Goal: Information Seeking & Learning: Check status

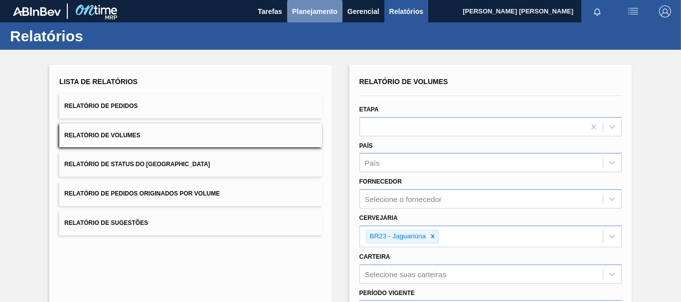
click at [314, 10] on span "Planejamento" at bounding box center [314, 11] width 45 height 12
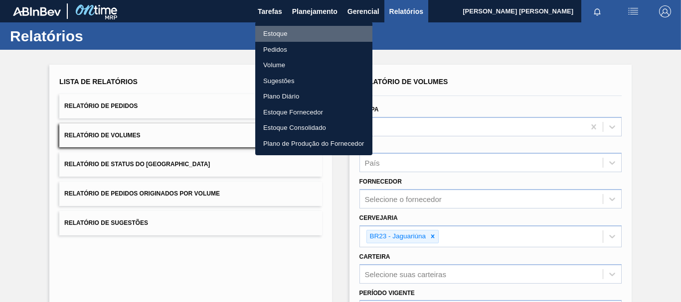
click at [303, 33] on li "Estoque" at bounding box center [313, 34] width 117 height 16
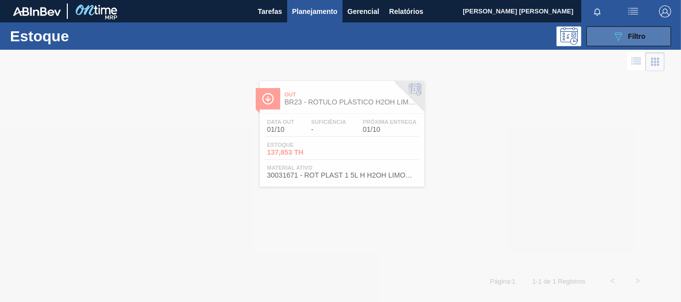
click at [623, 44] on button "089F7B8B-B2A5-4AFE-B5C0-19BA573D28AC Filtro" at bounding box center [628, 36] width 85 height 20
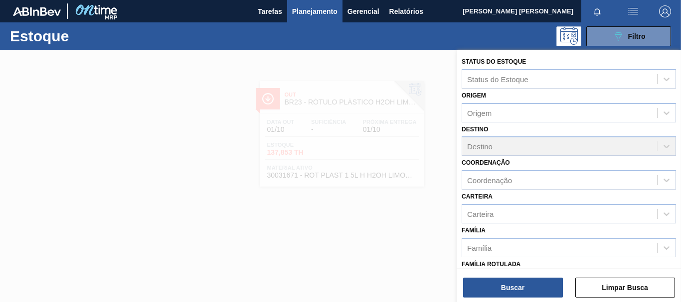
scroll to position [150, 0]
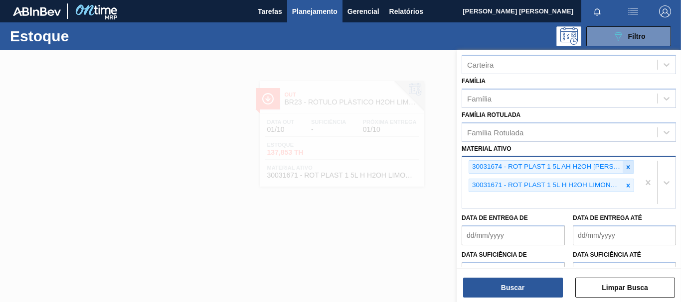
click at [624, 164] on icon at bounding box center [627, 167] width 7 height 7
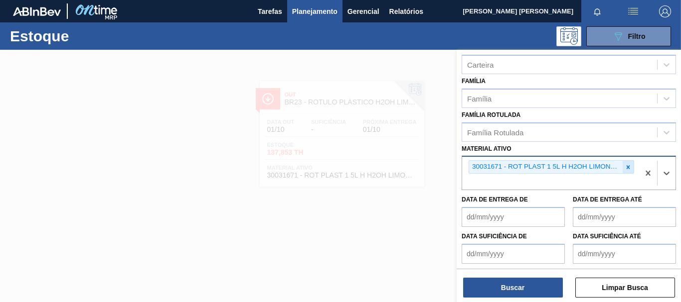
click at [627, 168] on icon at bounding box center [627, 166] width 3 height 3
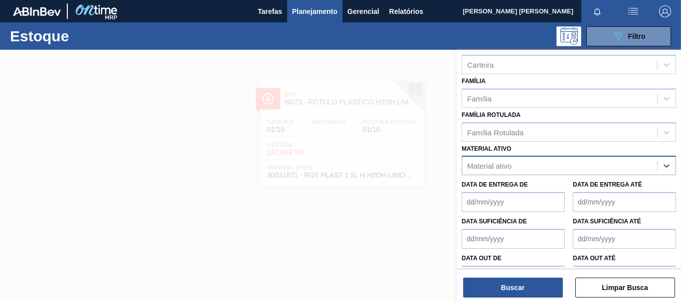
paste ativo "ROT PLAST 200ML H GCA ZERO NIV22"
type ativo "ROT PLAST 200ML H GCA ZERO NIV22"
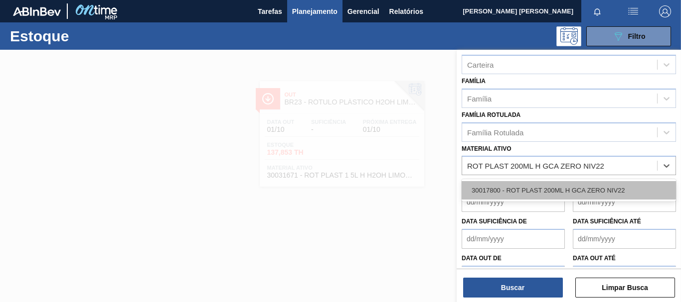
click at [531, 183] on div "30017800 - ROT PLAST 200ML H GCA ZERO NIV22" at bounding box center [568, 190] width 214 height 18
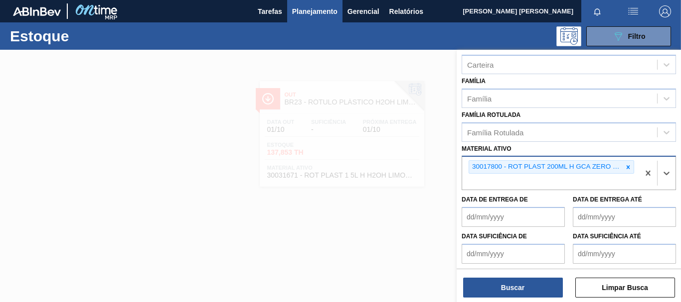
paste ativo "ROT PLAST 200ML H GCA ZERO NIV22"
type ativo "ROT PLAST 200ML H GCA ZERO NIV22"
drag, startPoint x: 610, startPoint y: 180, endPoint x: 590, endPoint y: 184, distance: 20.8
click at [590, 184] on div "30017800 - ROT PLAST 200ML H GCA ZERO NIV22" at bounding box center [550, 173] width 177 height 33
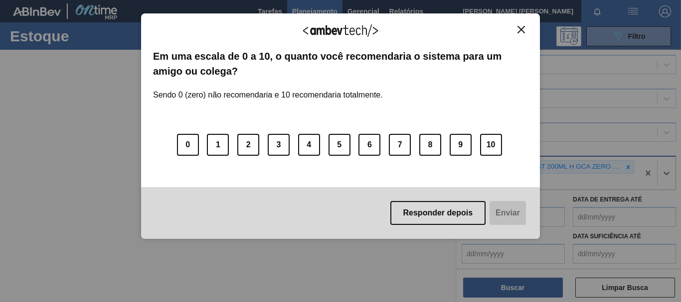
paste ativo "ROT PLAST 200ML H GCA ZERO NIV22"
type ativo "ROT PLAST 200ML H GCA ZERO NIV22"
click at [517, 29] on button "Close" at bounding box center [520, 29] width 13 height 8
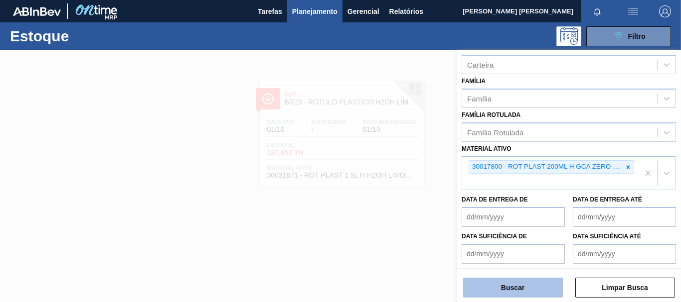
click at [522, 292] on button "Buscar" at bounding box center [513, 288] width 100 height 20
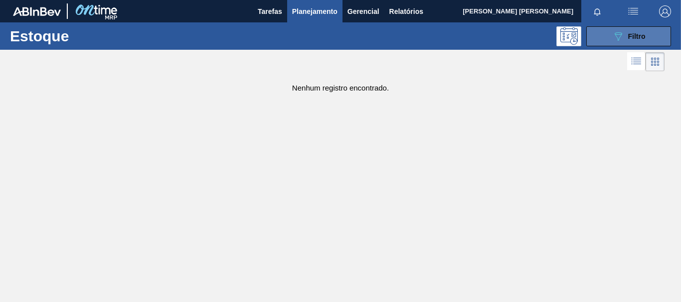
click at [613, 32] on icon "089F7B8B-B2A5-4AFE-B5C0-19BA573D28AC" at bounding box center [618, 36] width 12 height 12
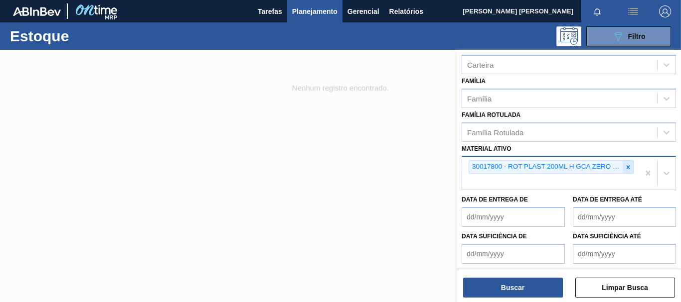
click at [627, 168] on icon at bounding box center [627, 166] width 3 height 3
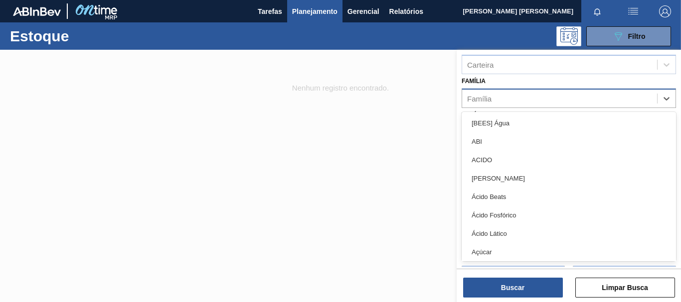
click at [518, 95] on div "Família" at bounding box center [559, 98] width 195 height 14
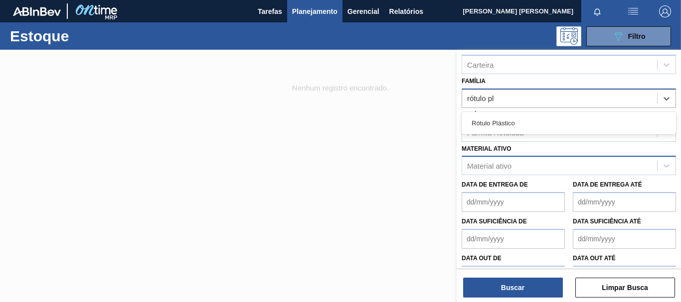
type input "rótulo p"
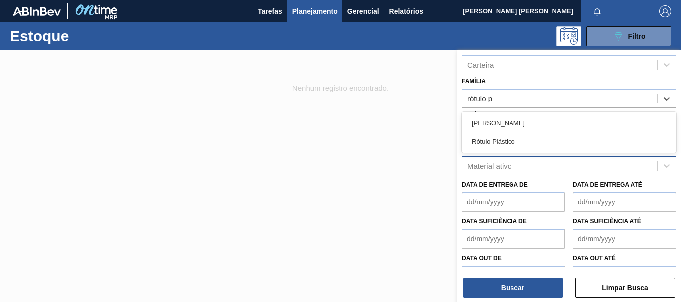
click at [515, 134] on div "Rótulo Plástico" at bounding box center [568, 142] width 214 height 18
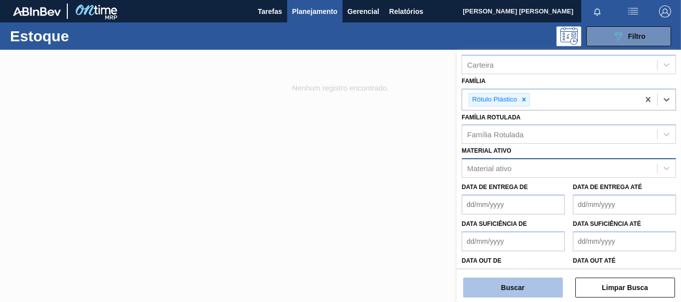
click at [539, 282] on button "Buscar" at bounding box center [513, 288] width 100 height 20
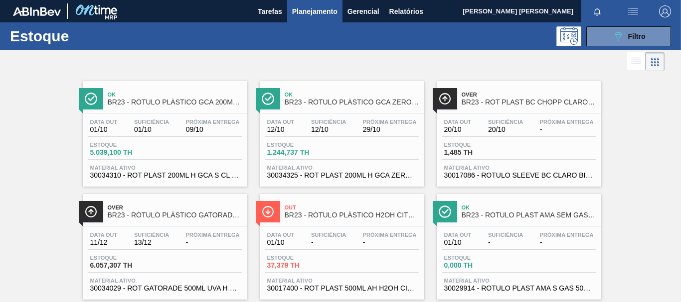
click at [389, 145] on div "Estoque 1.244,737 TH" at bounding box center [342, 151] width 154 height 18
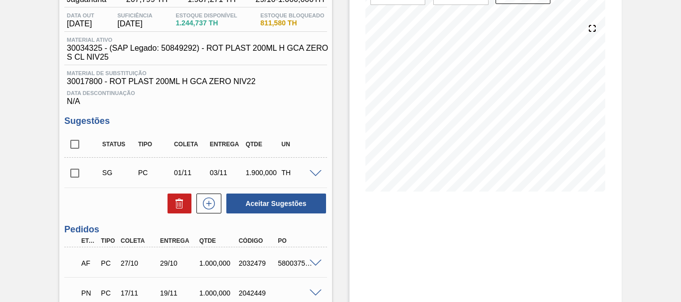
scroll to position [150, 0]
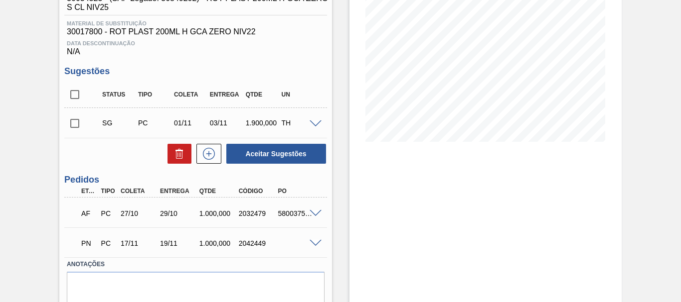
click at [640, 119] on div "Aguardando Faturamento BR23 - RÓTULO PLÁSTICO GCA ZERO 200ML H Unidade Jaguariú…" at bounding box center [340, 119] width 681 height 439
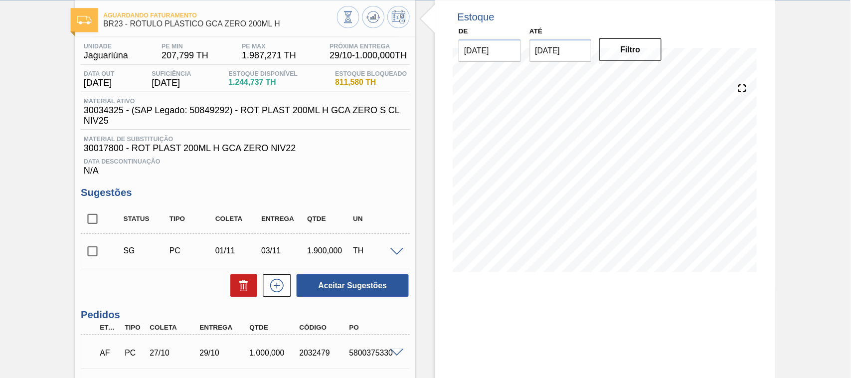
scroll to position [50, 0]
